Goal: Transaction & Acquisition: Book appointment/travel/reservation

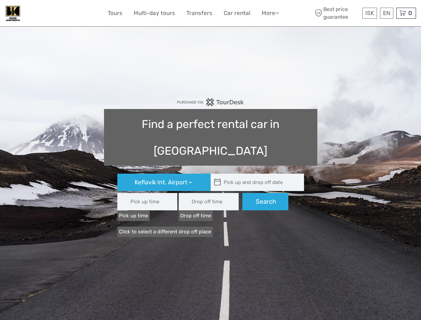
type input "08:00"
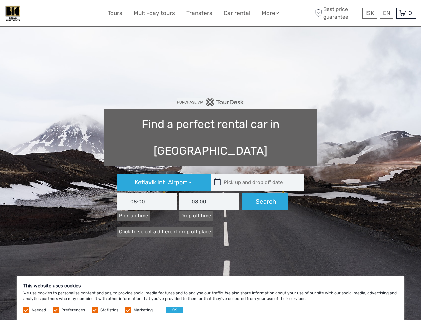
click at [270, 13] on link "More" at bounding box center [270, 13] width 17 height 10
click at [278, 13] on icon at bounding box center [277, 13] width 4 height 6
click at [369, 13] on span "ISK" at bounding box center [369, 13] width 9 height 7
click at [386, 13] on div "EN English Español Deutsch" at bounding box center [386, 13] width 13 height 11
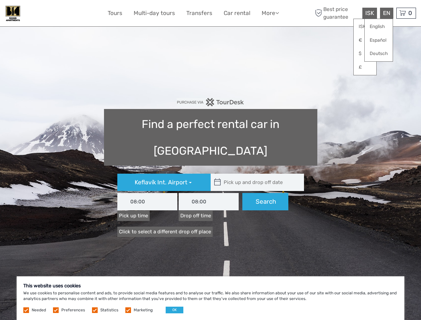
click at [406, 13] on div "0 Items Total 0 ISK Checkout The shopping cart is empty." at bounding box center [406, 13] width 20 height 11
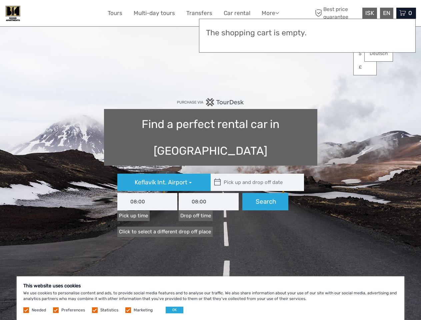
click at [217, 177] on icon at bounding box center [217, 182] width 7 height 11
click at [256, 174] on input "text" at bounding box center [256, 182] width 90 height 17
click at [0, 0] on input "[DATE]" at bounding box center [0, 0] width 0 height 0
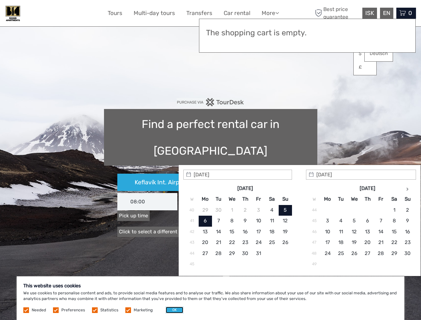
click at [172, 310] on button "OK" at bounding box center [175, 310] width 18 height 7
type input "[DATE] - [DATE]"
